Goal: Navigation & Orientation: Find specific page/section

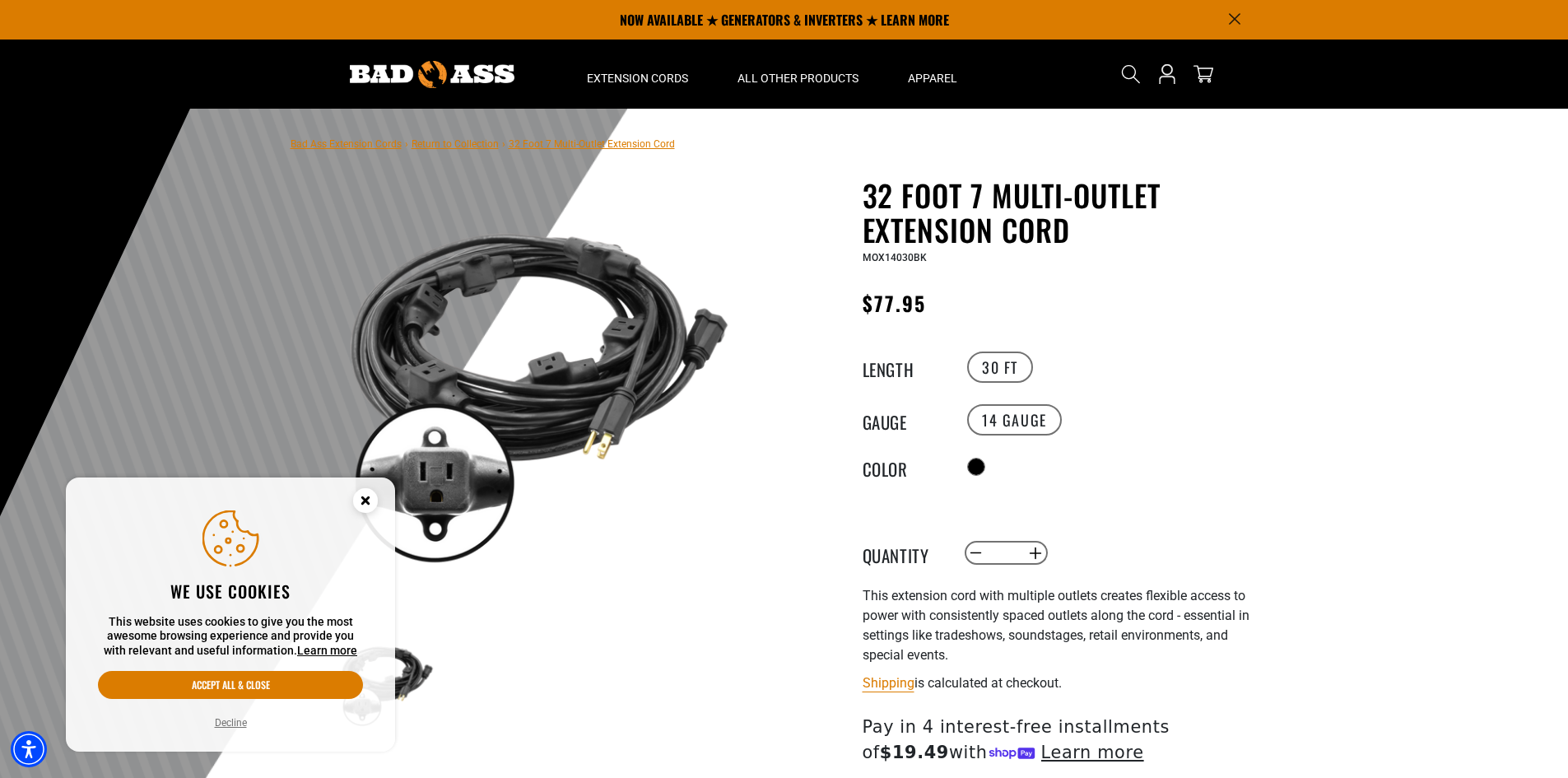
click at [386, 144] on link "Bad Ass Extension Cords" at bounding box center [346, 144] width 111 height 11
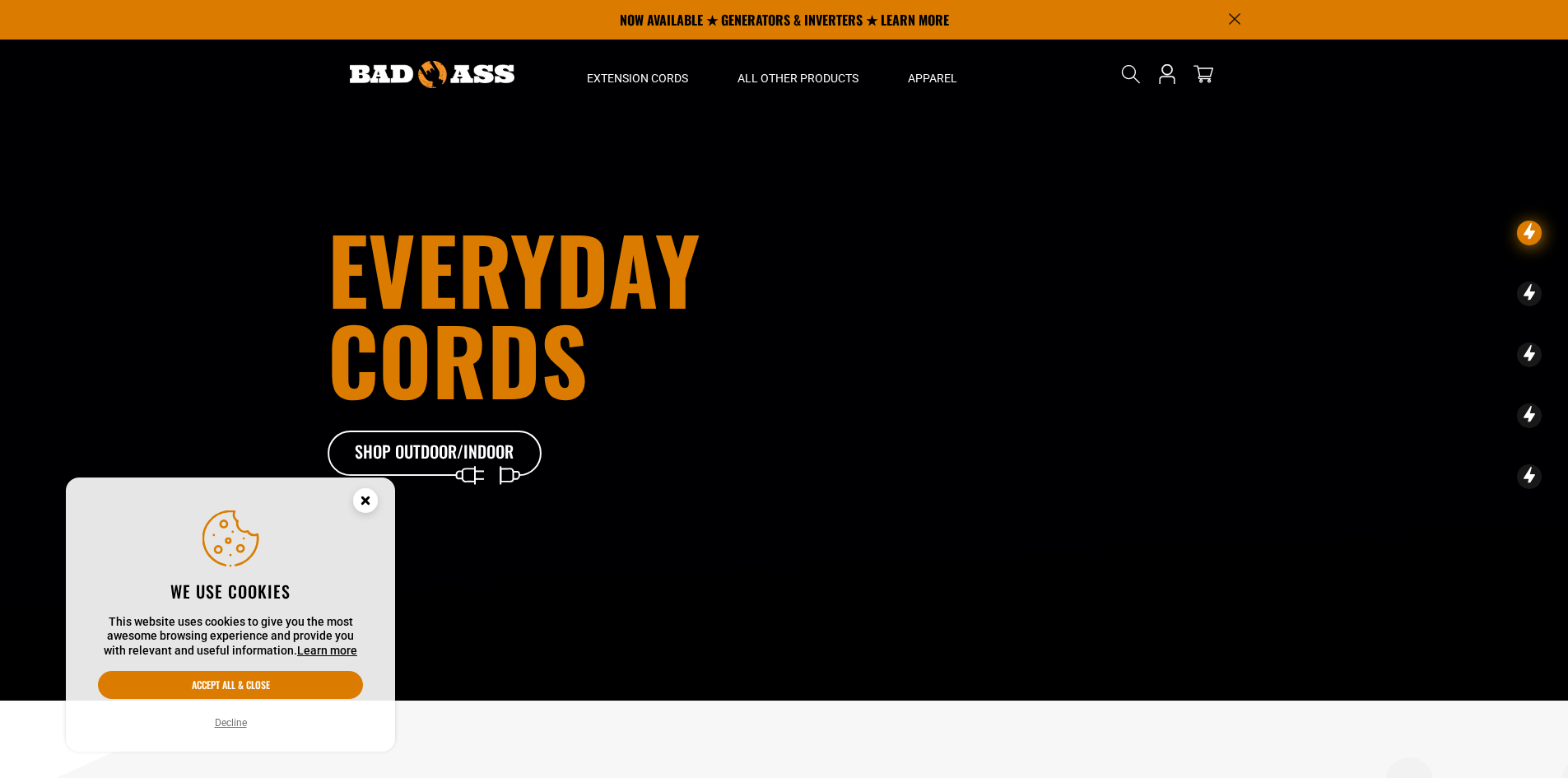
click at [363, 492] on circle "Cookie Consent" at bounding box center [365, 500] width 24 height 24
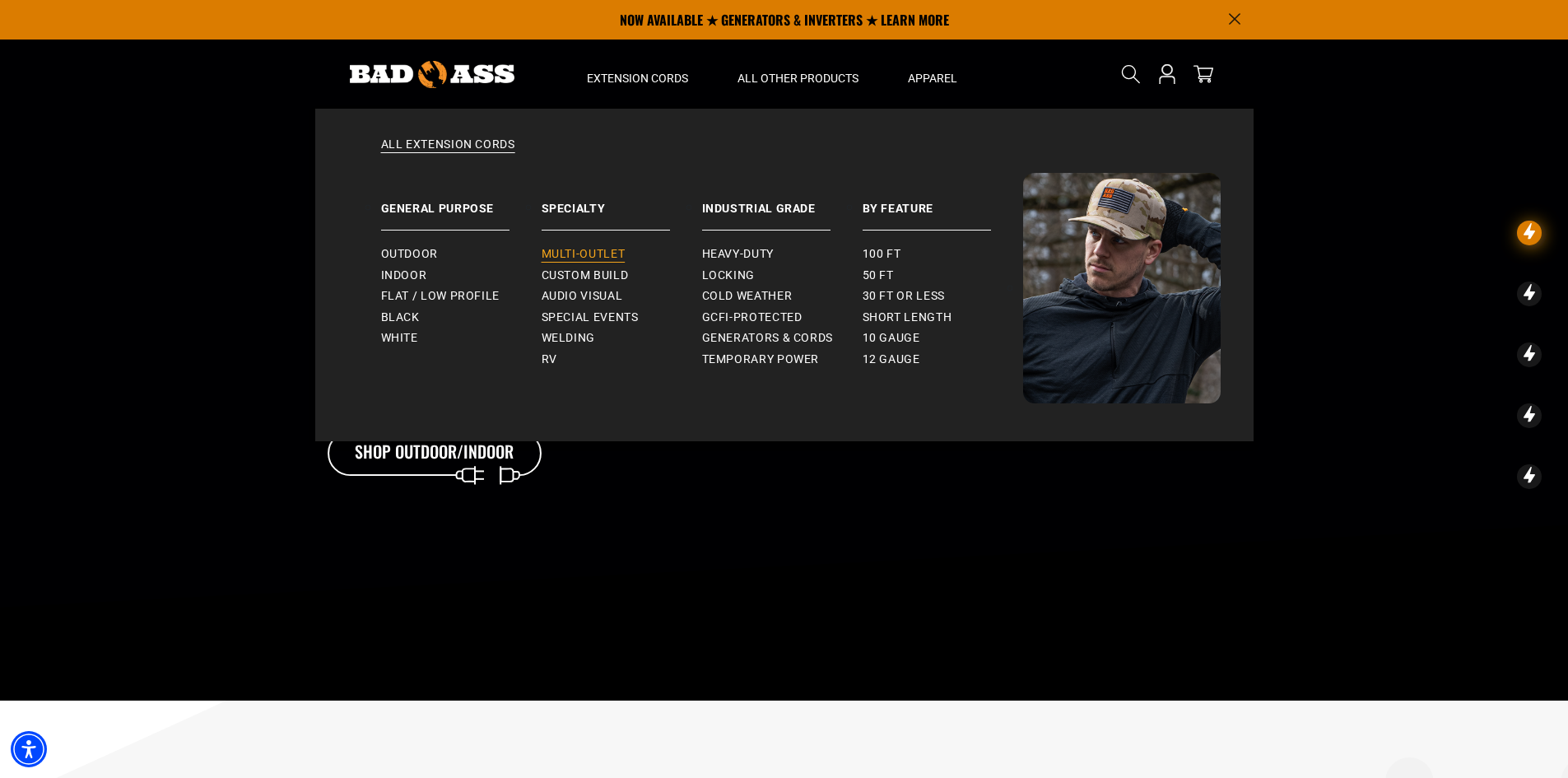
click at [601, 259] on span "Multi-Outlet" at bounding box center [583, 254] width 84 height 15
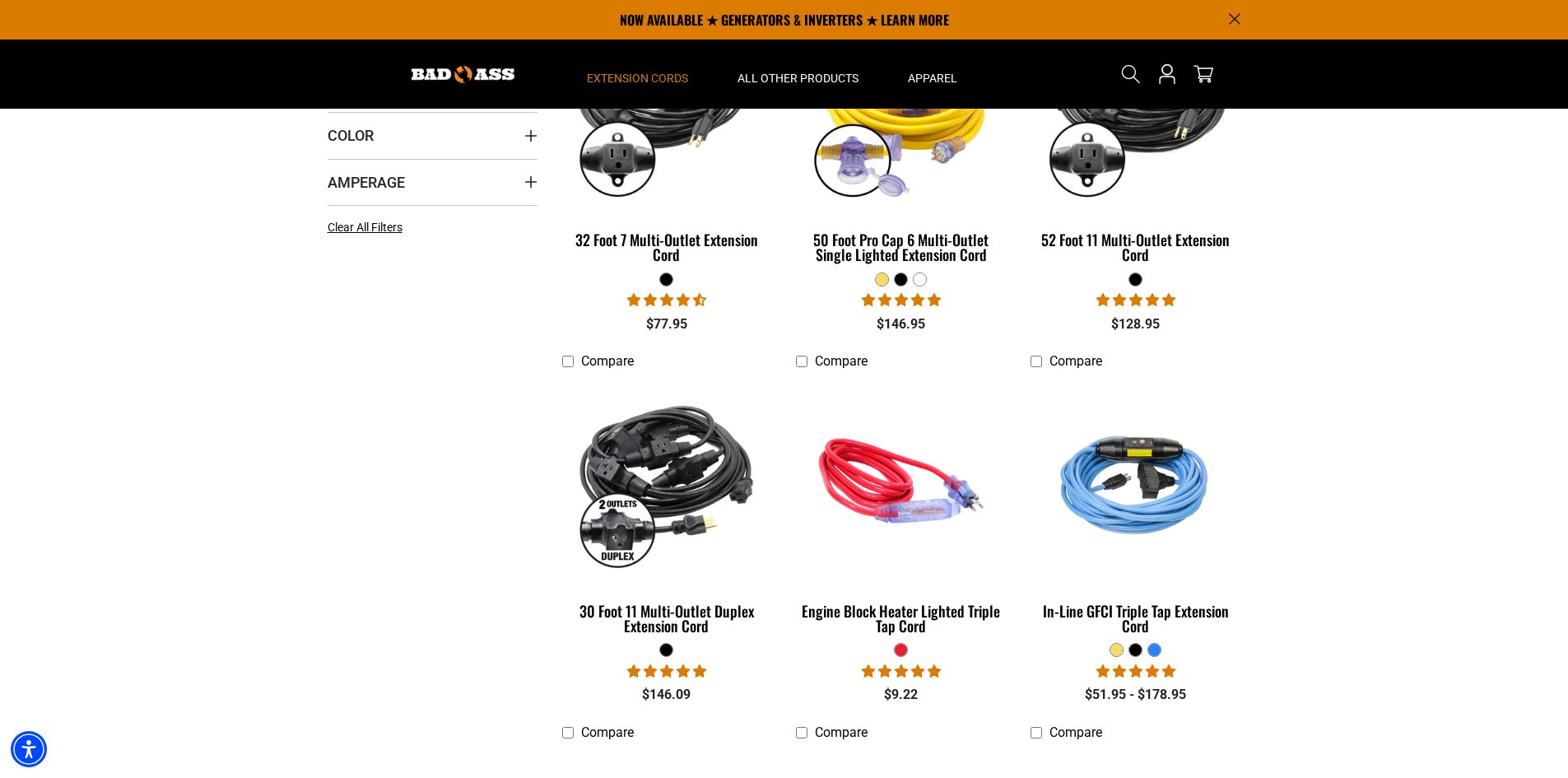
scroll to position [412, 0]
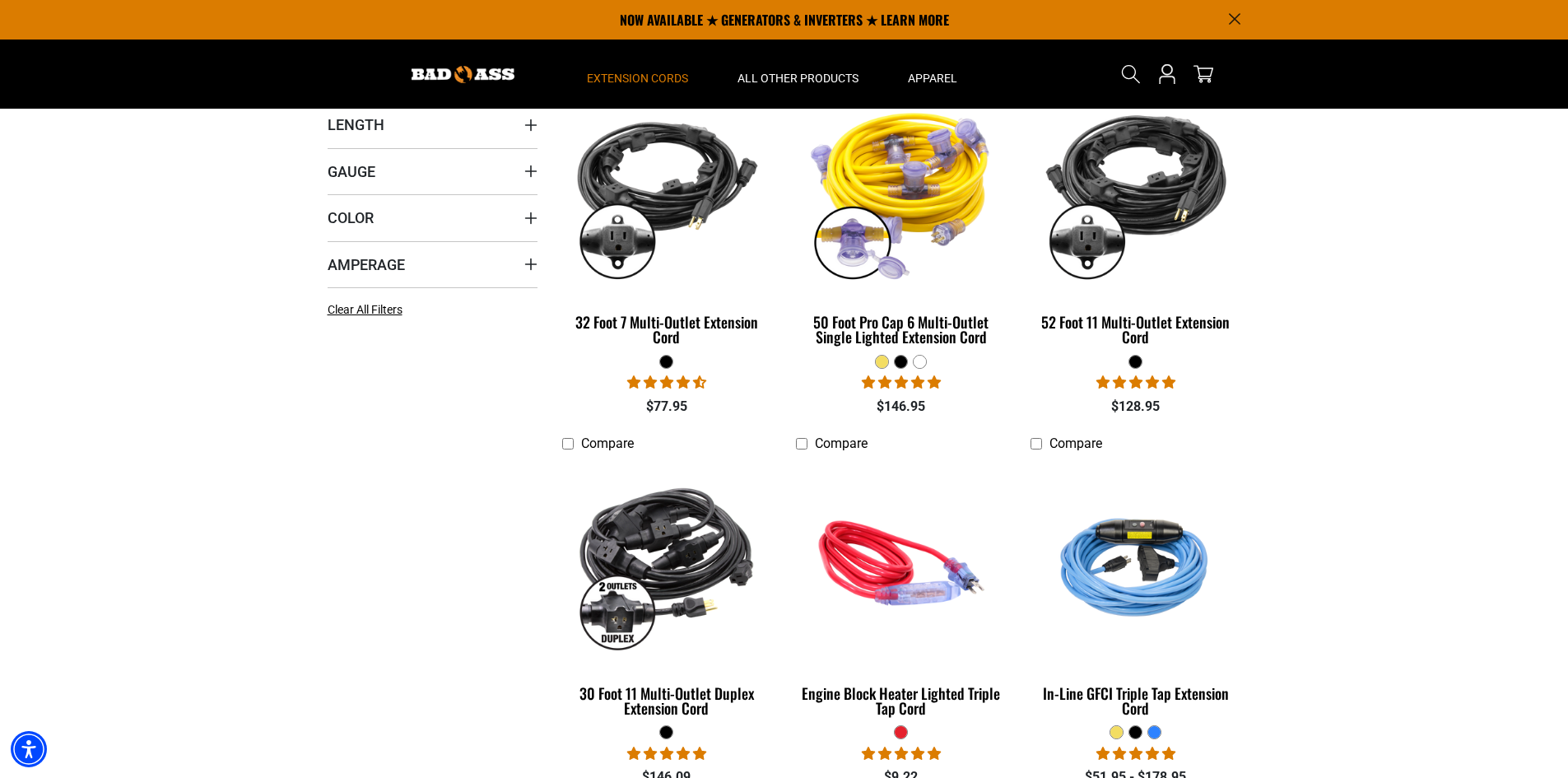
click at [921, 365] on div at bounding box center [920, 361] width 12 height 12
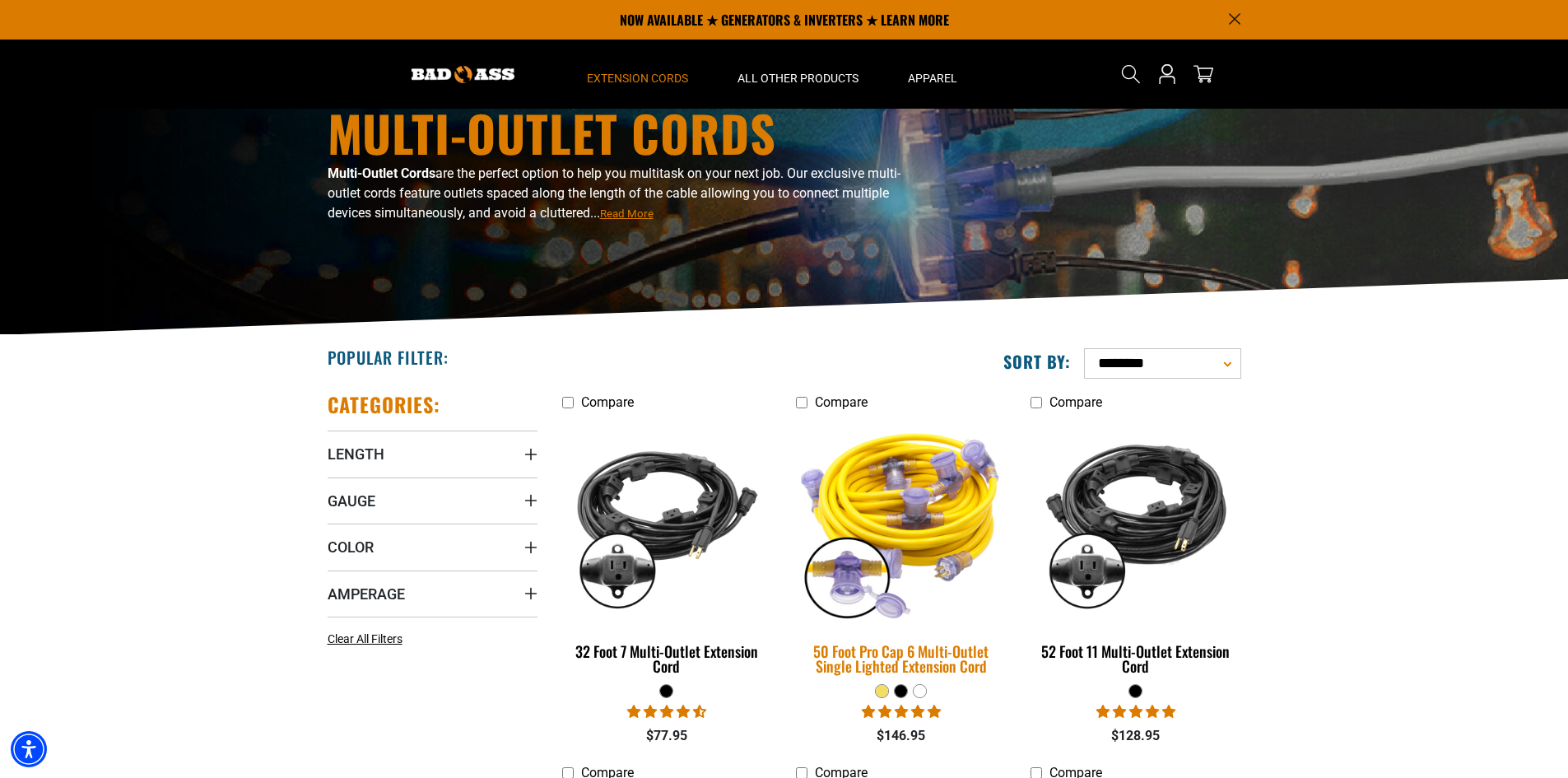
scroll to position [0, 0]
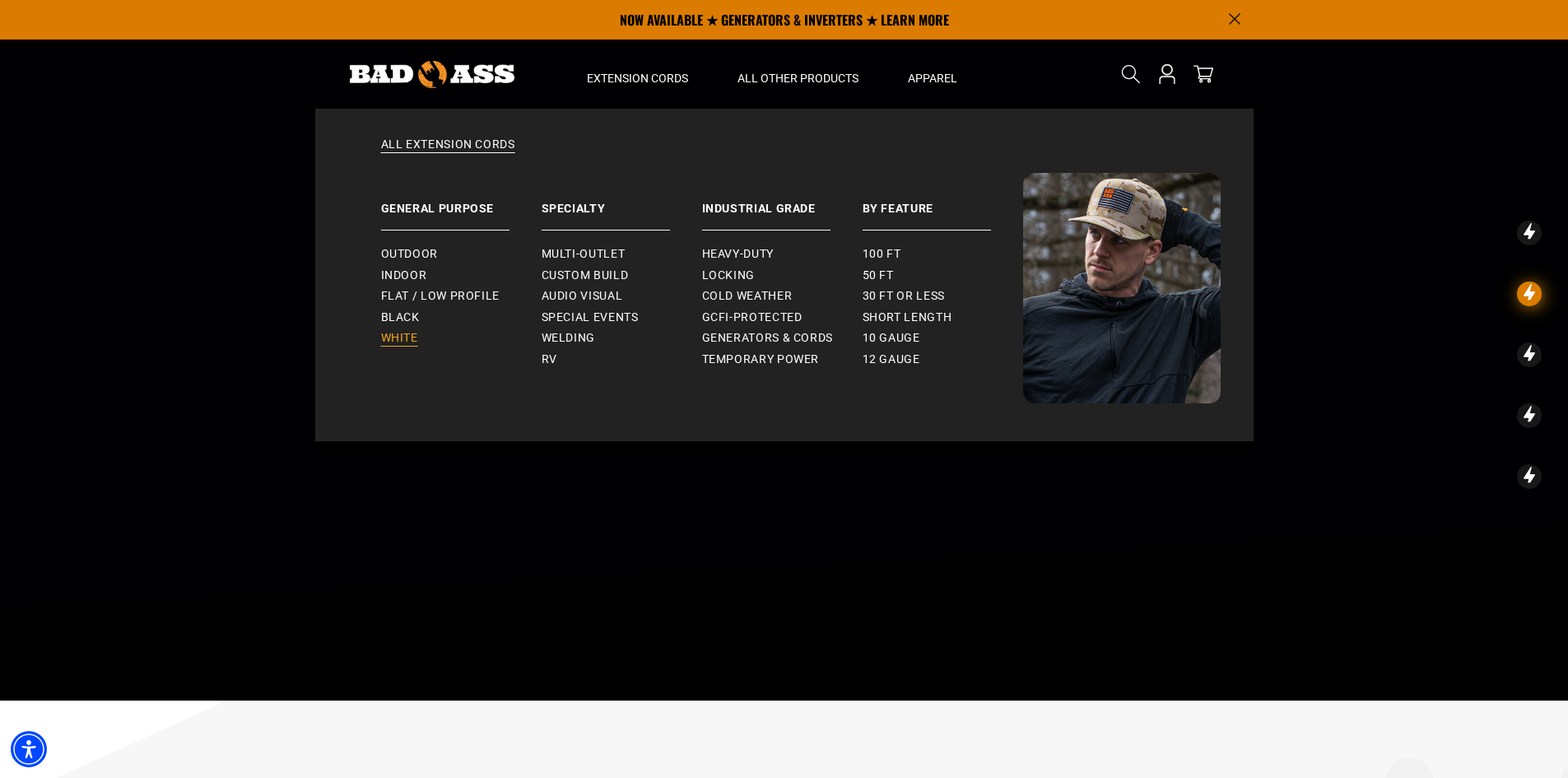
click at [399, 336] on span "White" at bounding box center [399, 339] width 37 height 15
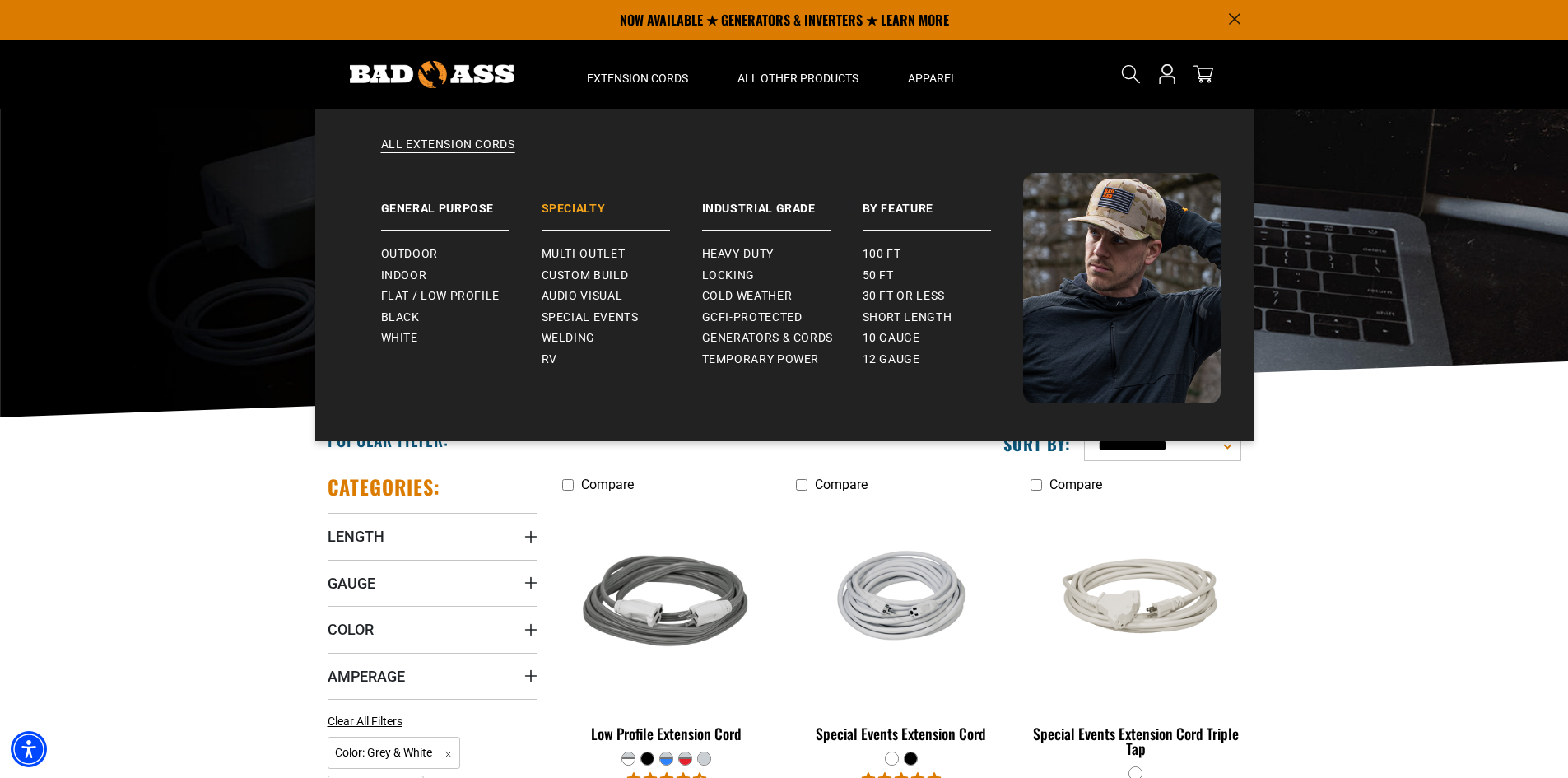
click at [593, 207] on link "Specialty" at bounding box center [621, 201] width 160 height 57
